Goal: Task Accomplishment & Management: Use online tool/utility

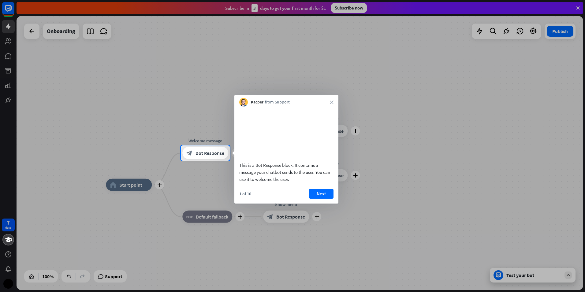
click at [332, 102] on icon "close" at bounding box center [332, 102] width 4 height 4
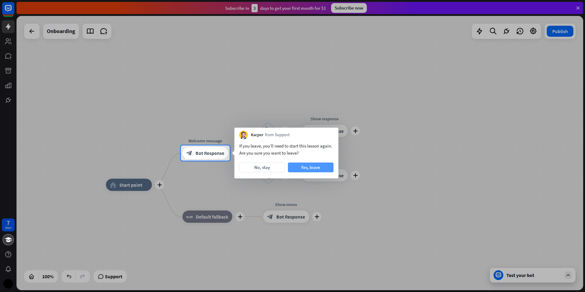
click at [318, 165] on button "Yes, leave" at bounding box center [311, 167] width 46 height 10
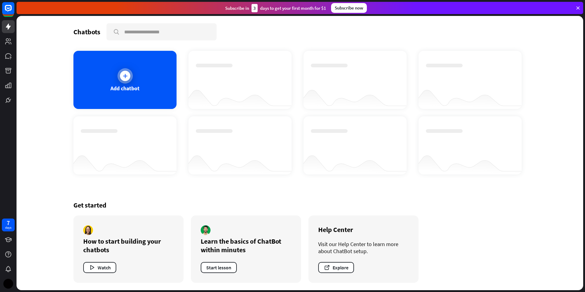
click at [171, 99] on div "Add chatbot" at bounding box center [124, 80] width 103 height 58
click at [7, 285] on img at bounding box center [8, 284] width 10 height 10
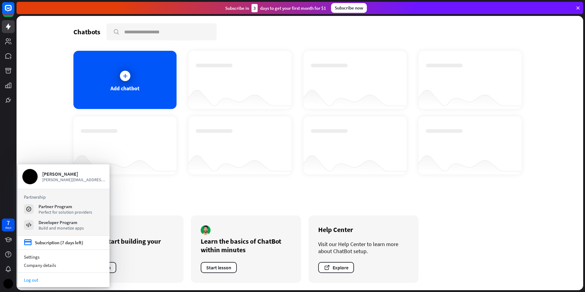
click at [57, 279] on link "Log out" at bounding box center [64, 280] width 92 height 8
